Goal: Information Seeking & Learning: Learn about a topic

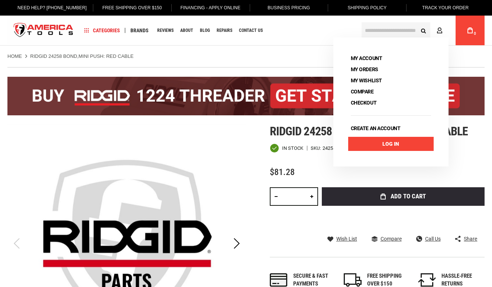
click at [391, 143] on link "Log In" at bounding box center [390, 144] width 85 height 14
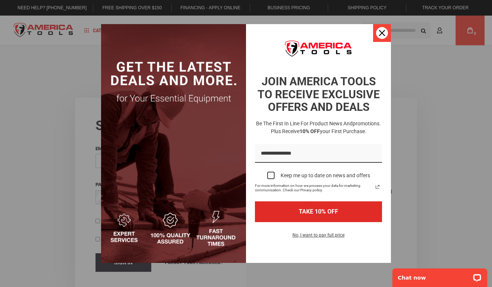
click at [381, 32] on icon "close icon" at bounding box center [382, 33] width 6 height 6
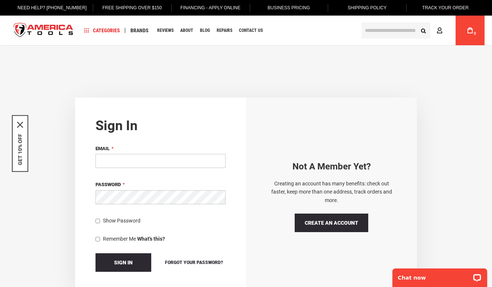
click at [185, 162] on input "Email" at bounding box center [160, 161] width 130 height 14
type input "**********"
click at [123, 262] on button "Sign In" at bounding box center [123, 263] width 56 height 19
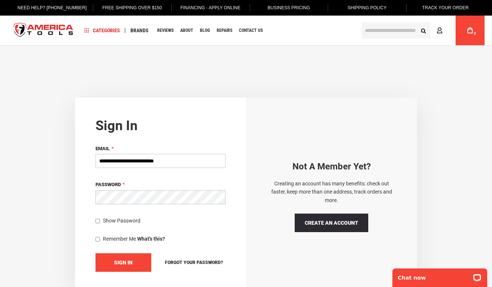
click at [124, 257] on button "Sign In" at bounding box center [123, 263] width 56 height 19
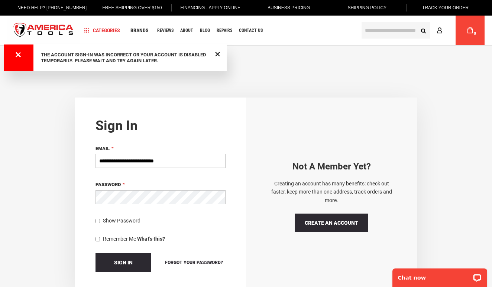
click at [187, 228] on fieldset "**********" at bounding box center [160, 208] width 130 height 127
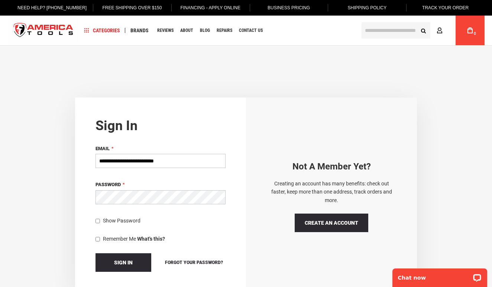
click at [192, 164] on input "**********" at bounding box center [160, 161] width 130 height 14
type input "**********"
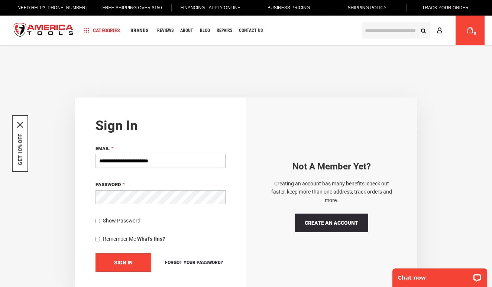
click at [126, 264] on span "Sign In" at bounding box center [123, 263] width 19 height 6
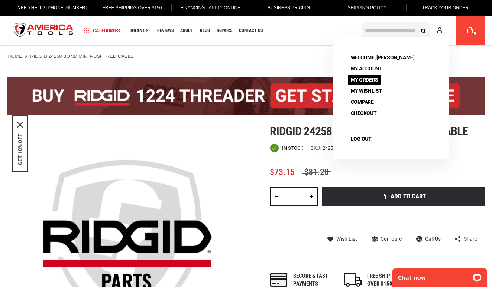
click at [367, 84] on link "My Orders" at bounding box center [364, 80] width 33 height 10
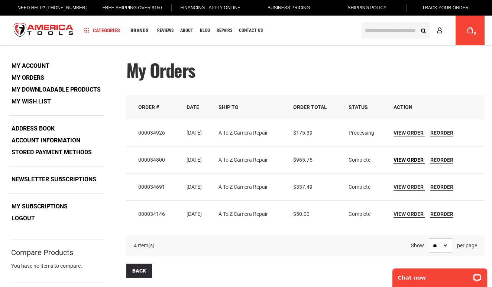
click at [401, 161] on span "View Order" at bounding box center [408, 160] width 30 height 6
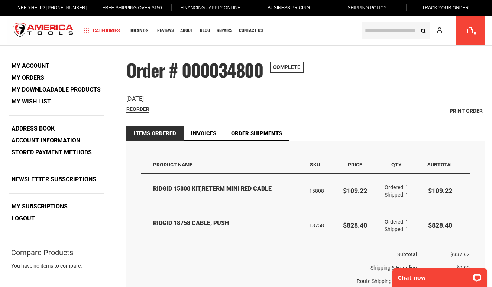
click at [39, 78] on strong "My Orders" at bounding box center [28, 77] width 33 height 7
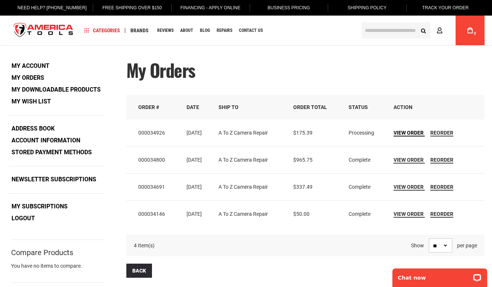
click at [404, 131] on span "View Order" at bounding box center [408, 133] width 30 height 6
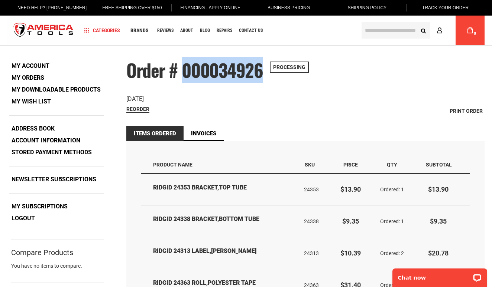
drag, startPoint x: 262, startPoint y: 72, endPoint x: 183, endPoint y: 72, distance: 78.4
click at [183, 72] on span "Order # 000034926" at bounding box center [194, 70] width 137 height 26
copy span "000034926"
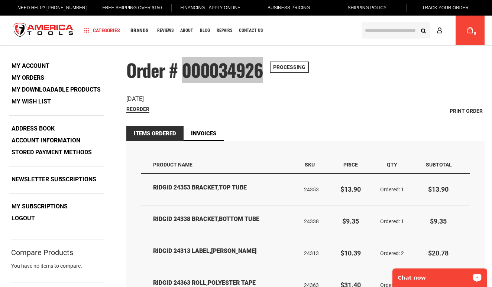
click at [438, 279] on p "Chat now" at bounding box center [435, 278] width 74 height 6
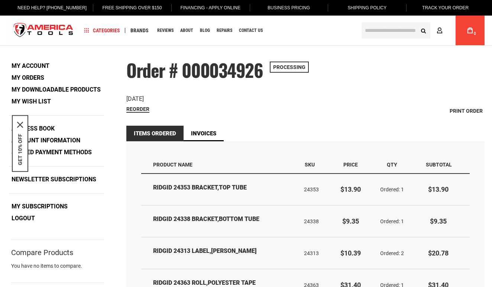
click at [263, 100] on div "Order Date: [DATE]" at bounding box center [305, 99] width 358 height 9
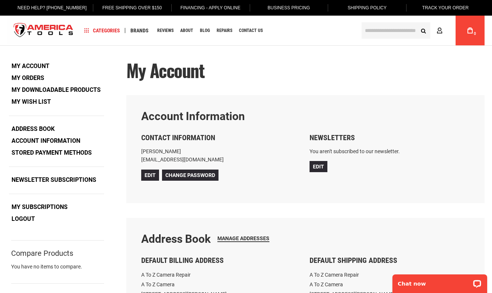
click at [375, 30] on input "text" at bounding box center [395, 30] width 69 height 16
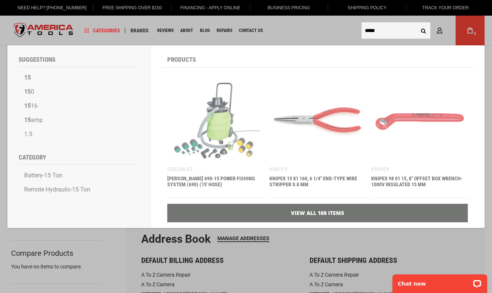
type input "*****"
click at [423, 30] on button "Search" at bounding box center [423, 30] width 14 height 14
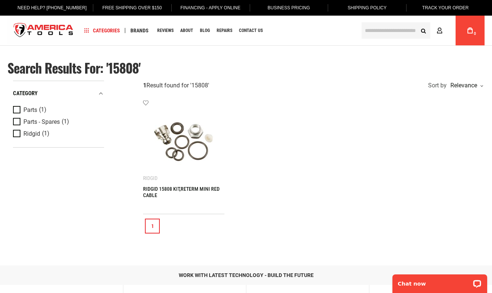
click at [377, 29] on input "text" at bounding box center [395, 30] width 69 height 16
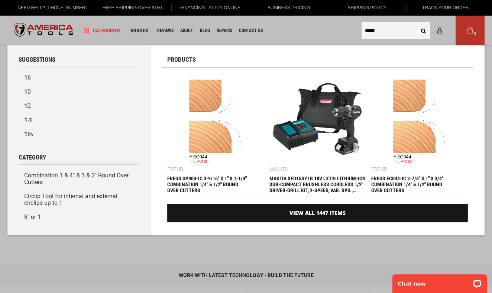
type input "*****"
click at [423, 30] on button "Search" at bounding box center [423, 30] width 14 height 14
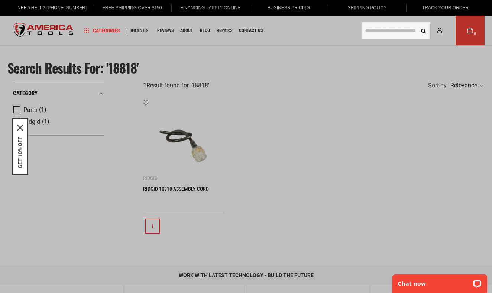
click at [375, 30] on input "text" at bounding box center [395, 30] width 69 height 16
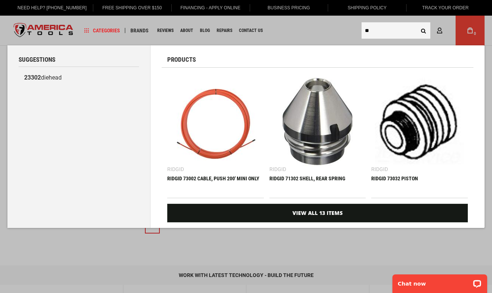
type input "*"
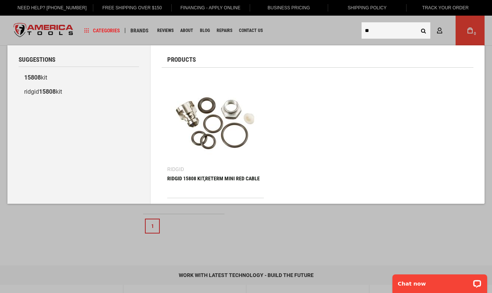
type input "*"
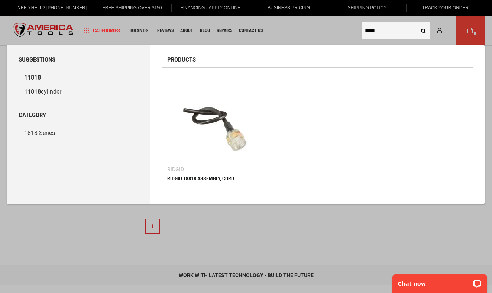
type input "*****"
click at [423, 30] on button "Search" at bounding box center [423, 30] width 14 height 14
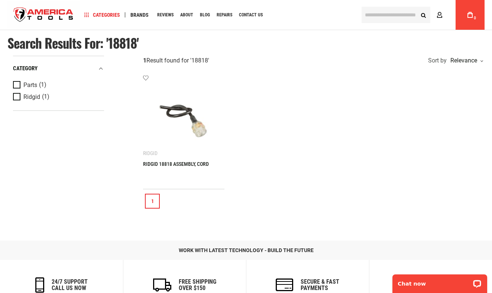
scroll to position [25, 0]
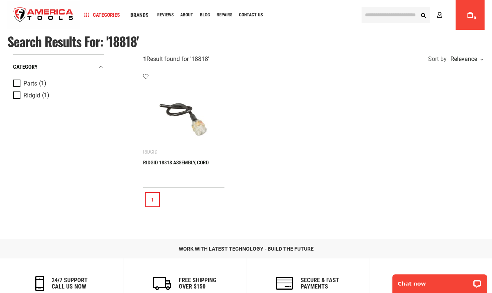
click at [155, 199] on link "1" at bounding box center [152, 199] width 15 height 15
click at [154, 196] on link "1" at bounding box center [152, 199] width 15 height 15
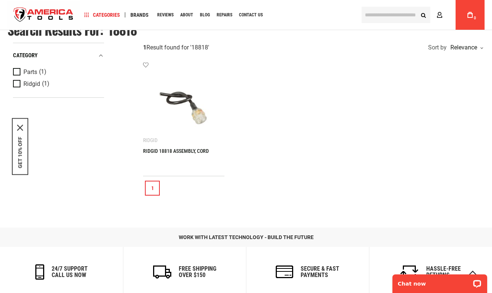
scroll to position [0, 0]
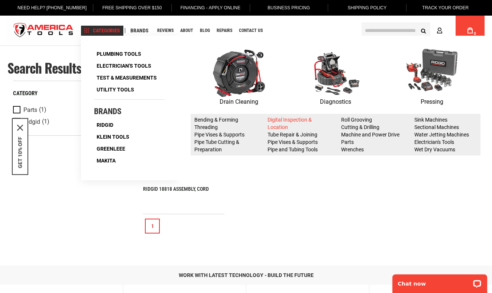
click at [280, 118] on link "Digital Inspection & Location" at bounding box center [289, 123] width 44 height 13
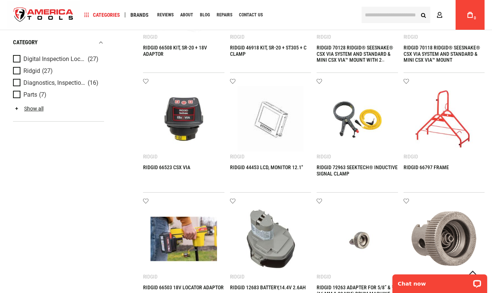
scroll to position [238, 0]
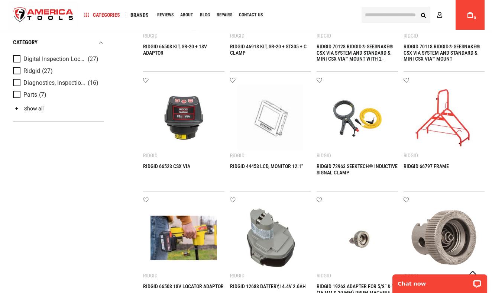
click at [434, 116] on img at bounding box center [444, 118] width 66 height 66
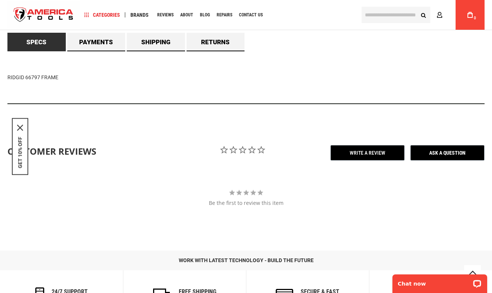
scroll to position [423, 0]
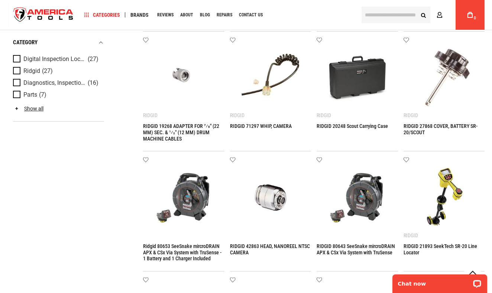
scroll to position [519, 0]
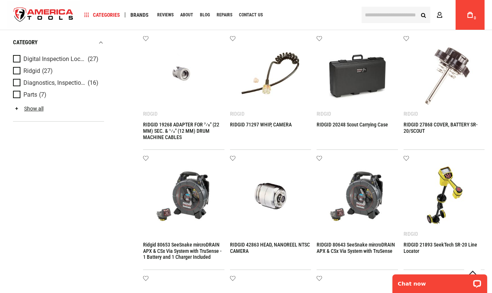
click at [162, 214] on img at bounding box center [183, 196] width 66 height 66
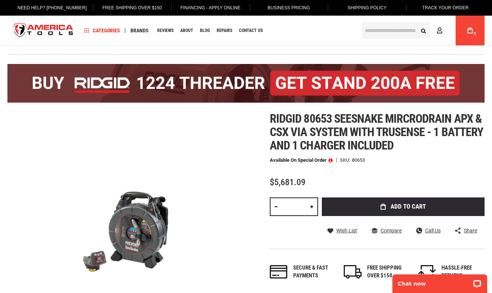
scroll to position [11, 0]
